Goal: Task Accomplishment & Management: Manage account settings

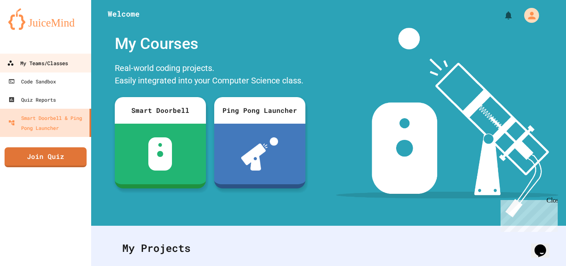
click at [0, 70] on link "My Teams/Classes" at bounding box center [46, 62] width 94 height 19
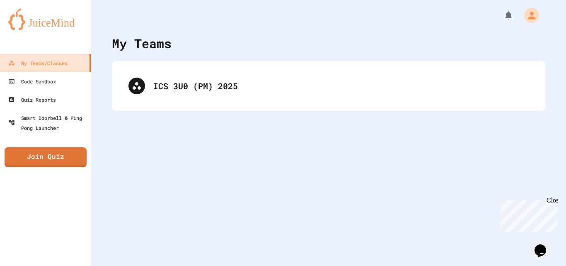
click at [269, 95] on div "ICS 3U0 (PM) 2025" at bounding box center [328, 85] width 417 height 33
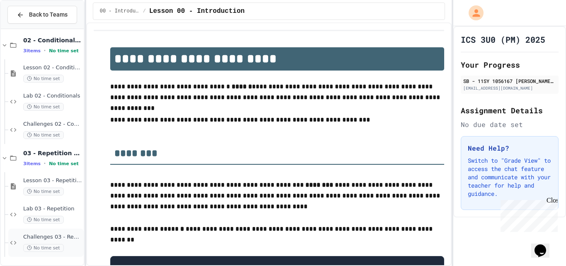
click at [39, 249] on span "No time set" at bounding box center [43, 248] width 41 height 8
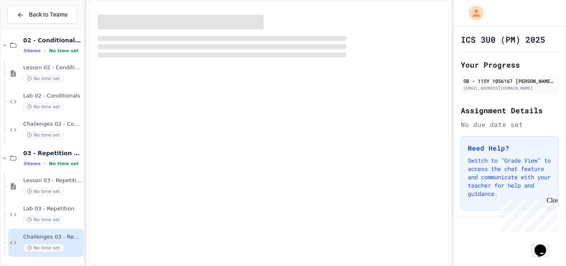
scroll to position [53, 0]
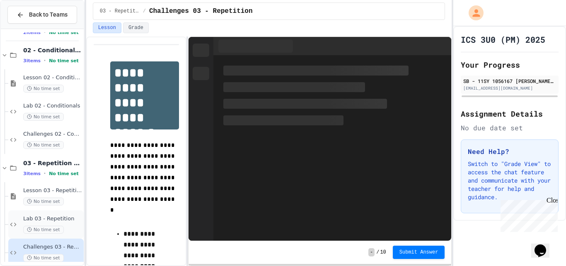
click at [59, 212] on div "Lab 03 - Repetition No time set" at bounding box center [45, 224] width 75 height 28
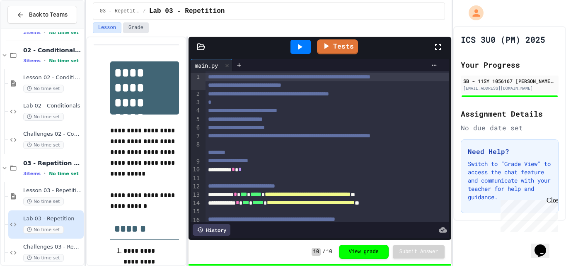
click at [133, 29] on button "Grade" at bounding box center [136, 27] width 26 height 11
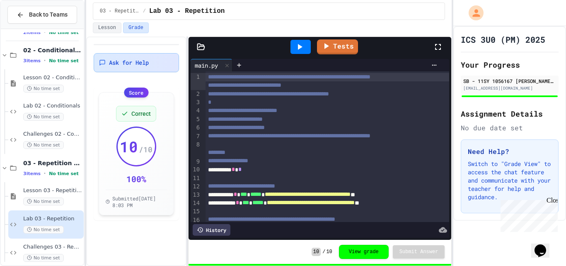
click at [138, 66] on span "Ask for Help" at bounding box center [129, 62] width 40 height 8
